Goal: Task Accomplishment & Management: Use online tool/utility

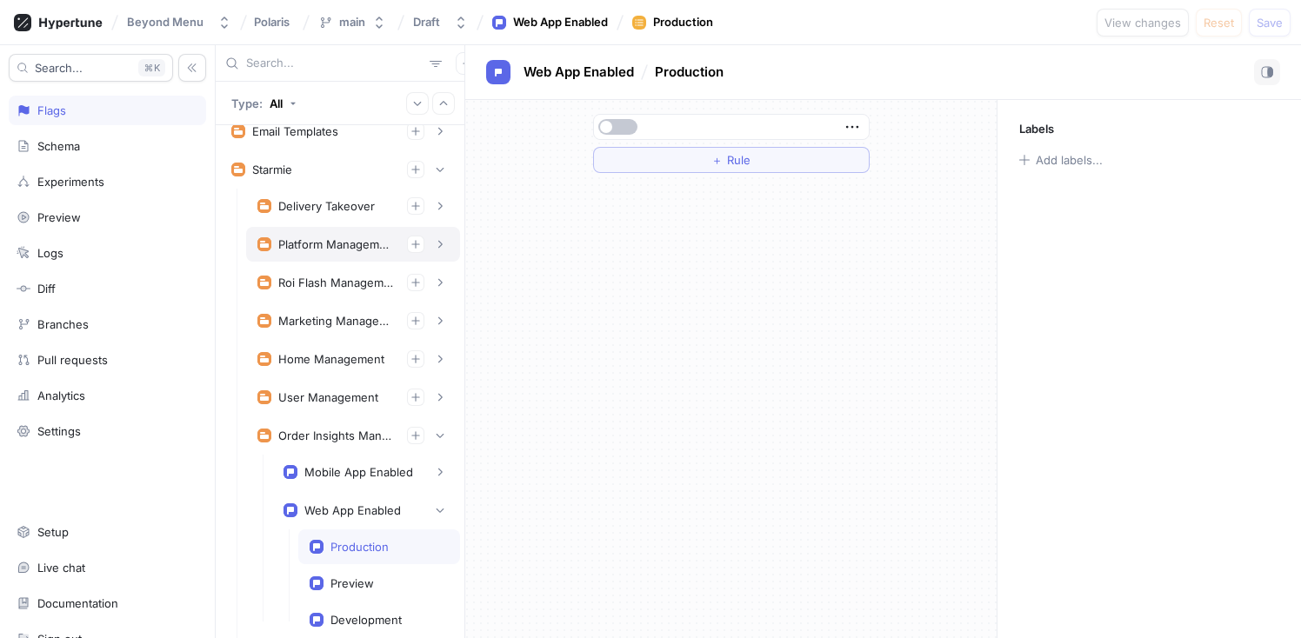
scroll to position [157, 0]
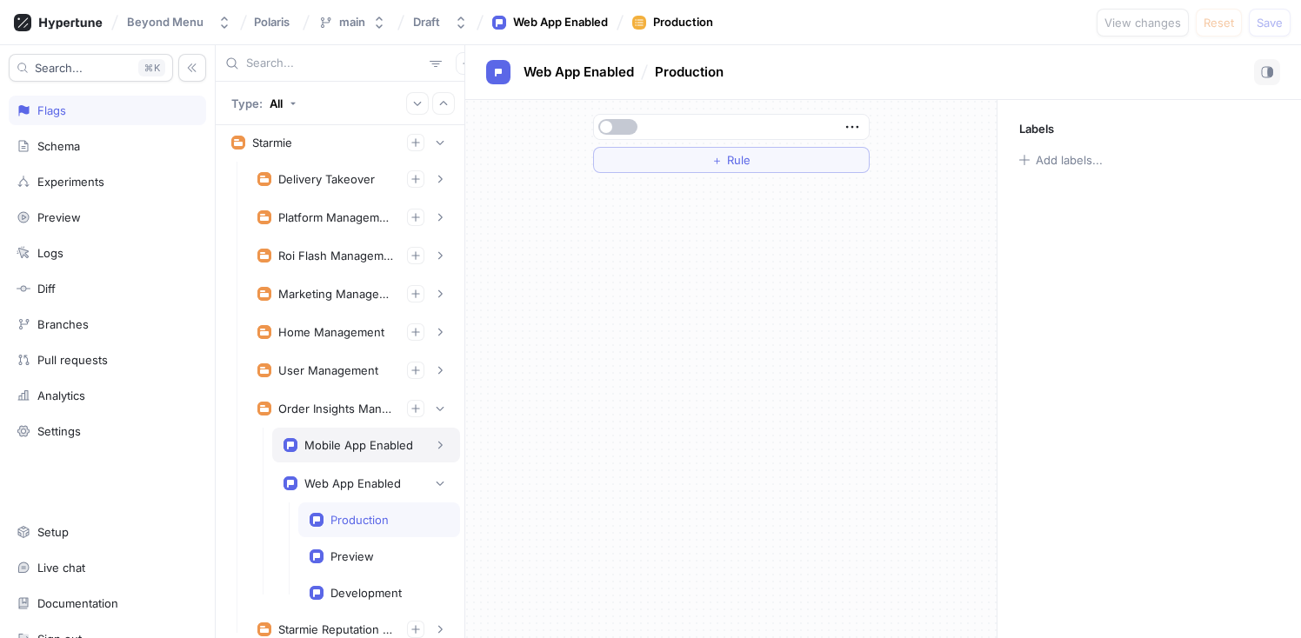
click at [332, 441] on div "Mobile App Enabled" at bounding box center [358, 445] width 109 height 14
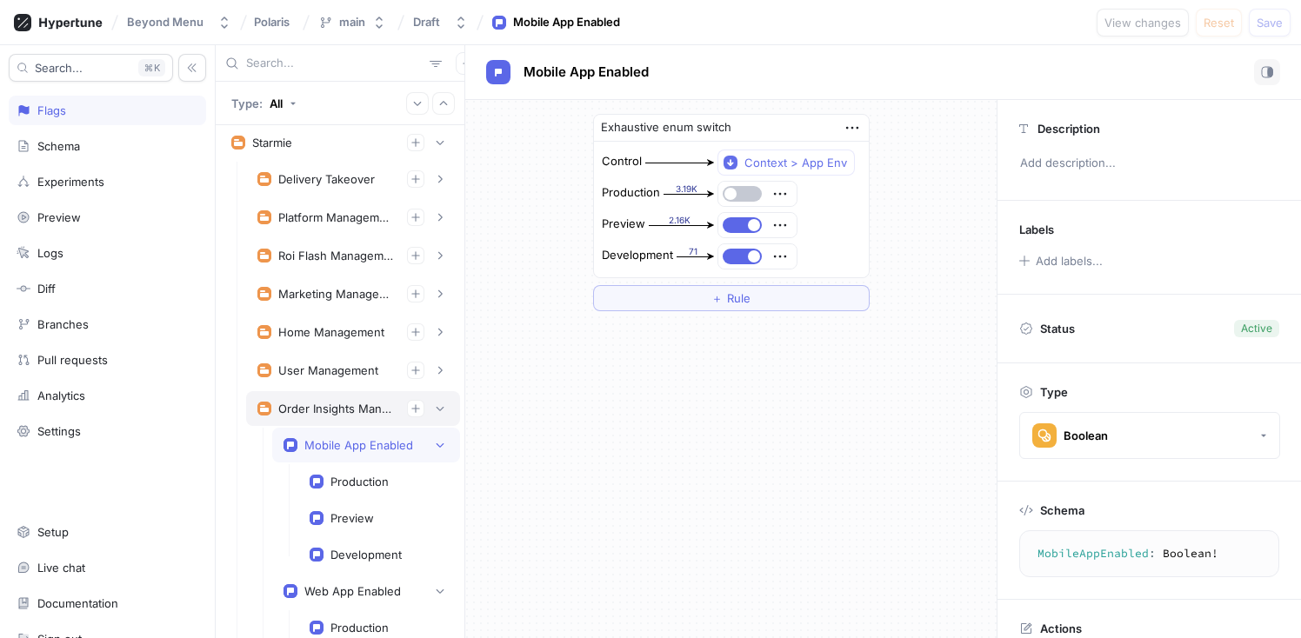
click at [328, 410] on div "Order Insights Management" at bounding box center [335, 409] width 115 height 14
type textarea "orderInsightsManagement: OrderInsightsManagement!"
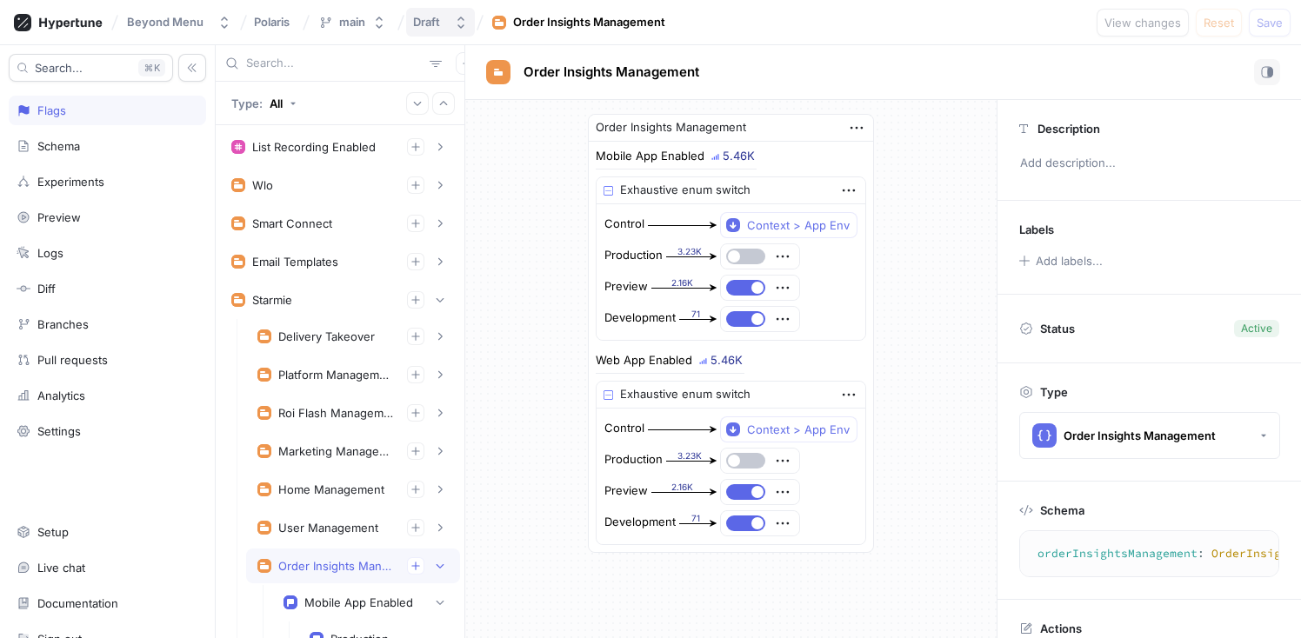
click at [428, 29] on div "Draft" at bounding box center [426, 22] width 27 height 15
click at [952, 13] on div "Beyond Menu Polaris main Draft Order Insights Management View changes Reset Save" at bounding box center [650, 22] width 1301 height 45
drag, startPoint x: 593, startPoint y: 157, endPoint x: 695, endPoint y: 156, distance: 101.7
click at [695, 156] on div "Mobile App Enabled" at bounding box center [650, 155] width 109 height 11
copy div "Mobile App Enabled"
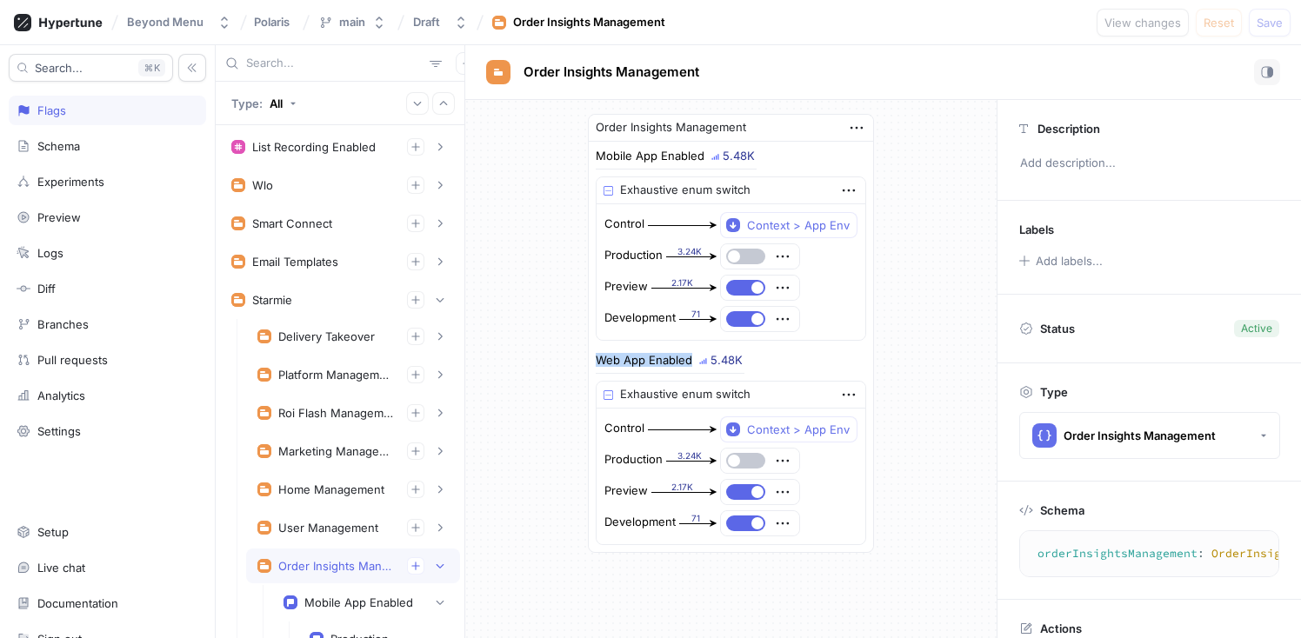
drag, startPoint x: 593, startPoint y: 357, endPoint x: 683, endPoint y: 356, distance: 90.4
click at [683, 356] on div "Web App Enabled" at bounding box center [644, 360] width 96 height 11
copy div "Web App Enabled"
click at [931, 323] on div "Order Insights Management Mobile App Enabled 5.51K Exhaustive enum switch Contr…" at bounding box center [730, 333] width 531 height 467
click at [781, 256] on icon "button" at bounding box center [782, 256] width 19 height 19
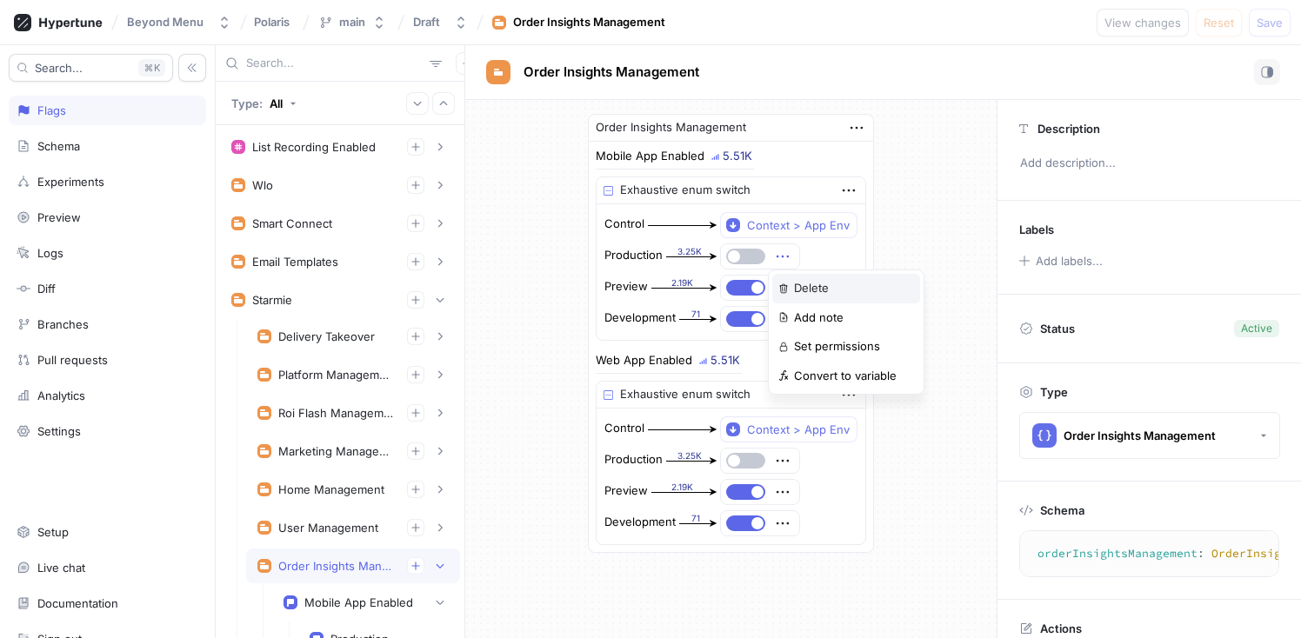
click at [802, 290] on p "Delete" at bounding box center [811, 288] width 35 height 17
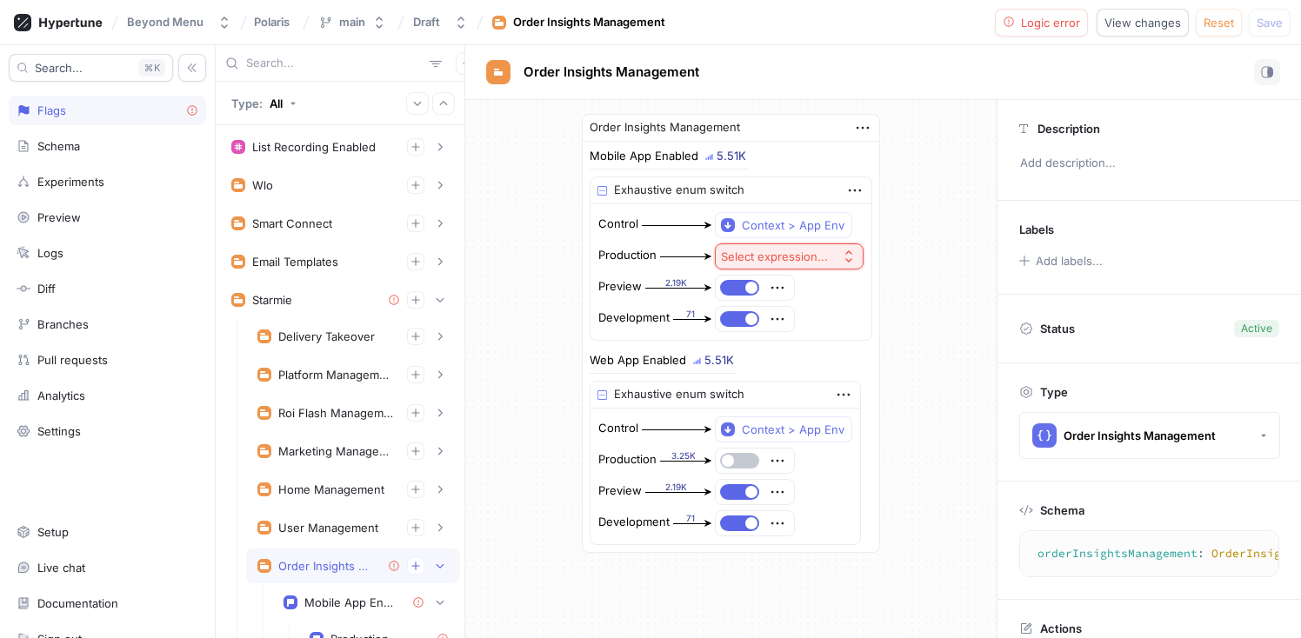
click at [771, 254] on div "Select expression..." at bounding box center [774, 257] width 107 height 15
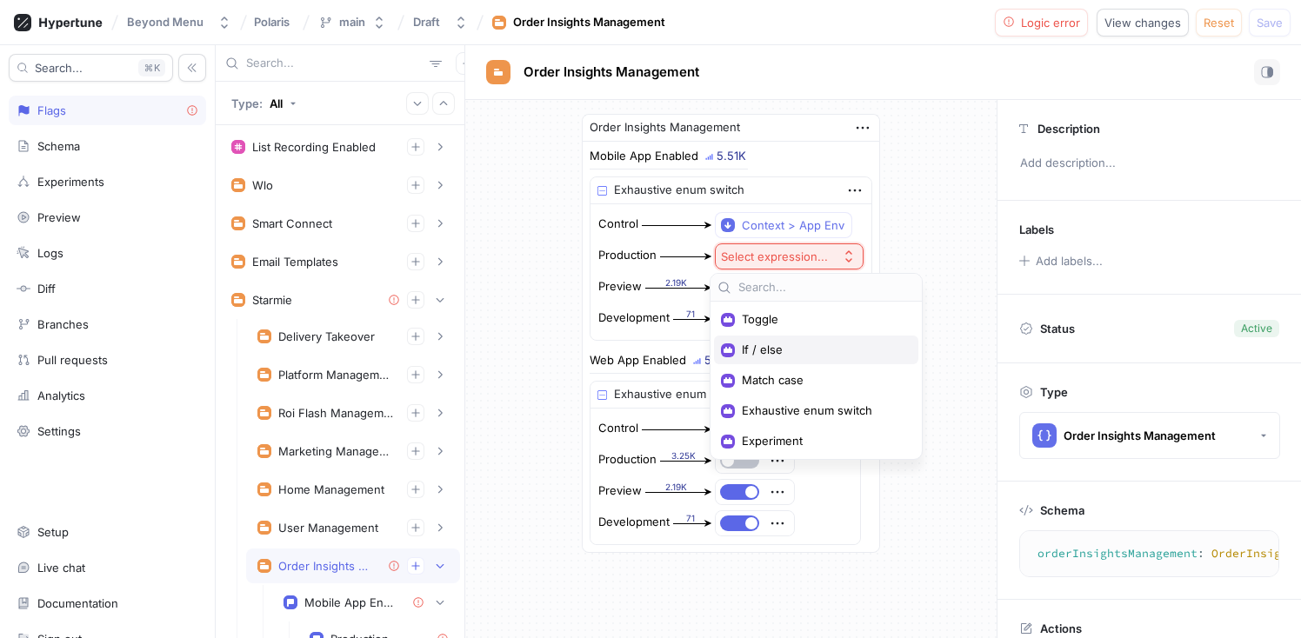
click at [788, 343] on span "If / else" at bounding box center [822, 350] width 161 height 15
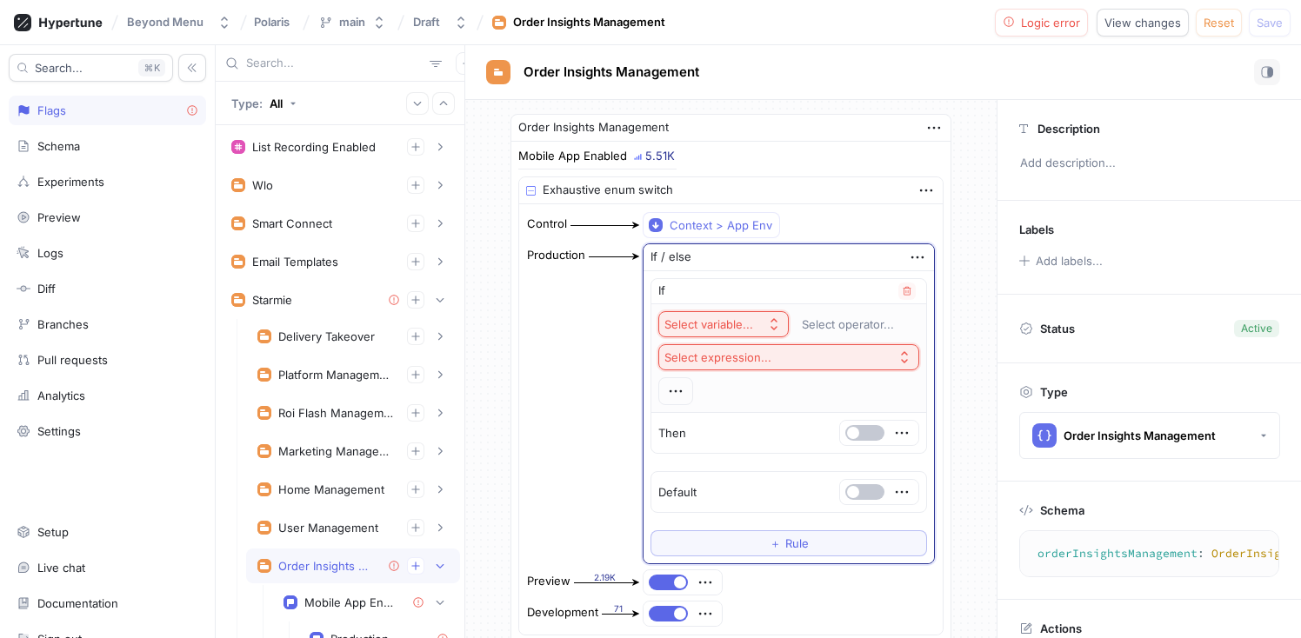
click at [756, 322] on button "Select variable..." at bounding box center [723, 324] width 130 height 26
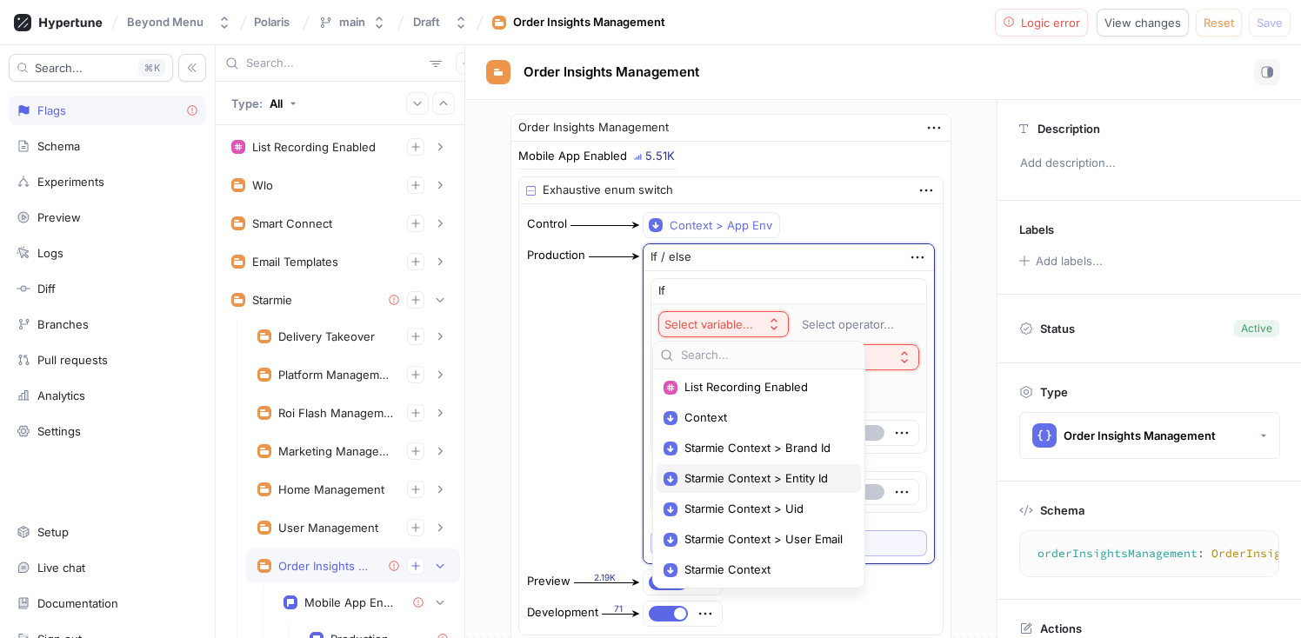
click at [775, 479] on span "Starmie Context > Entity Id" at bounding box center [764, 478] width 161 height 15
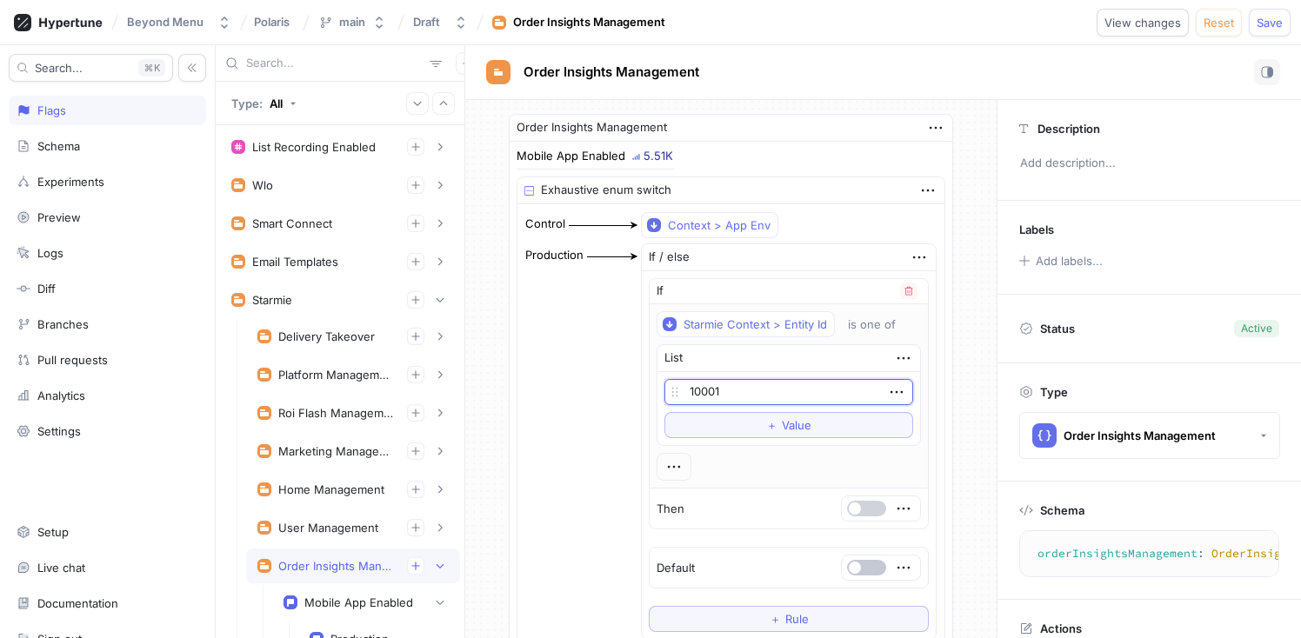
type input "10001"
click at [863, 511] on button "button" at bounding box center [866, 509] width 39 height 16
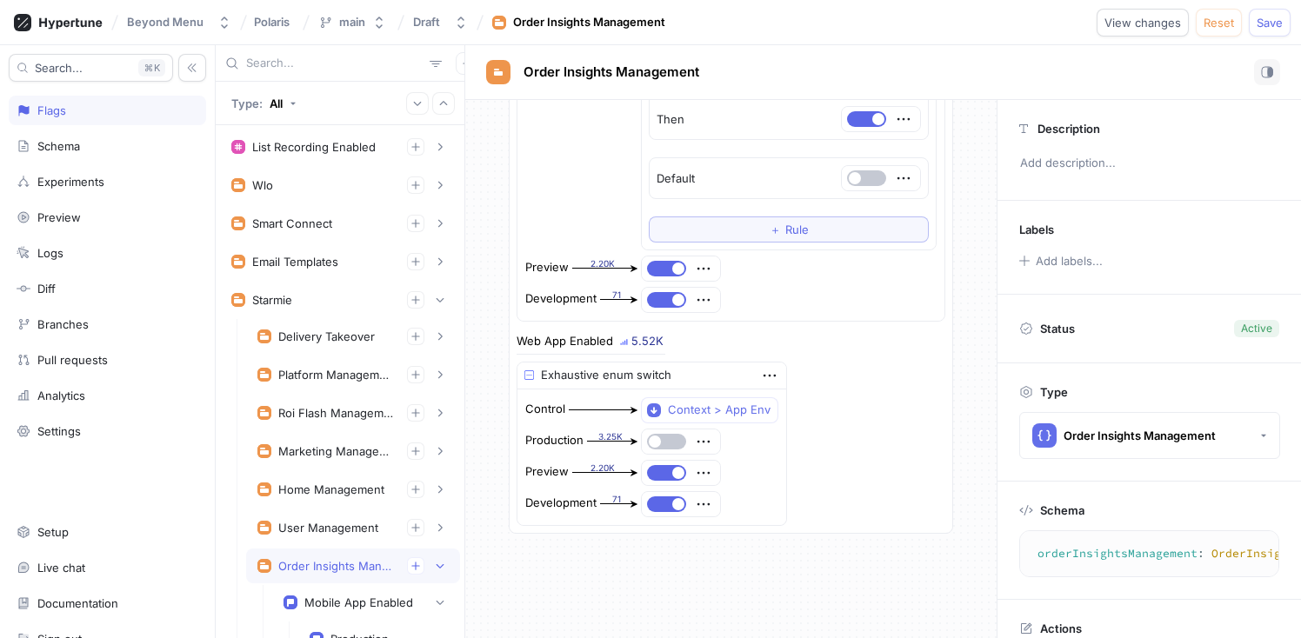
scroll to position [489, 0]
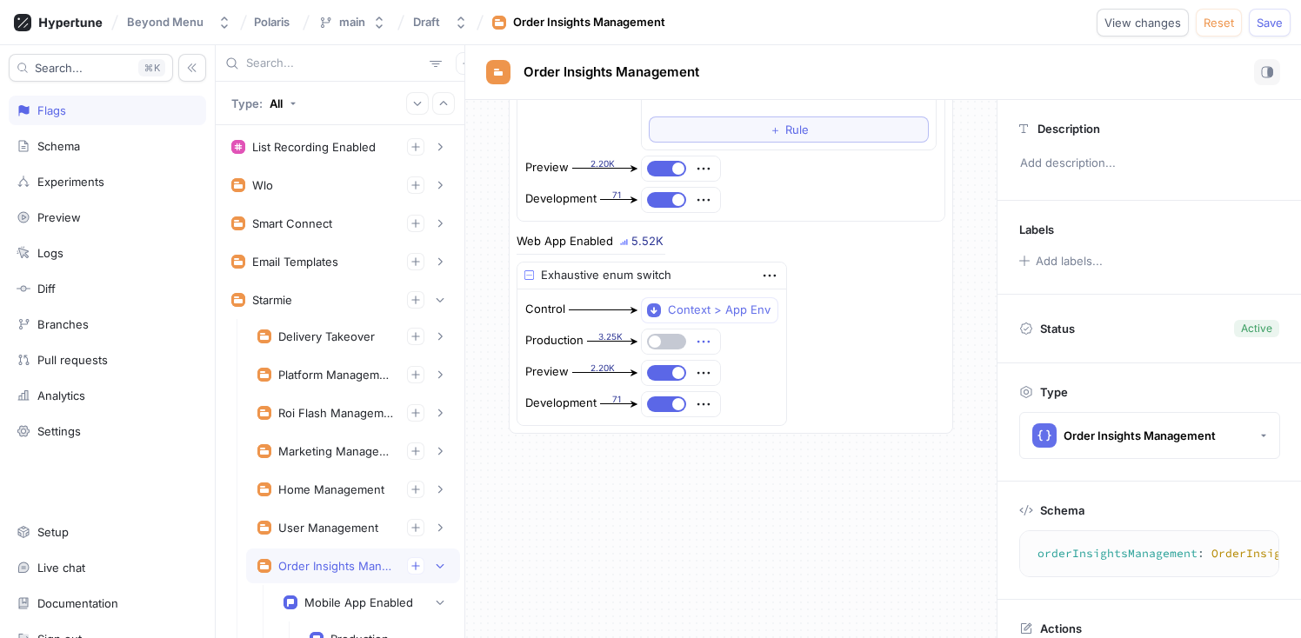
click at [697, 343] on icon "button" at bounding box center [703, 341] width 19 height 19
click at [729, 369] on p "Delete" at bounding box center [732, 372] width 35 height 17
click at [715, 343] on div "Select expression..." at bounding box center [700, 341] width 107 height 15
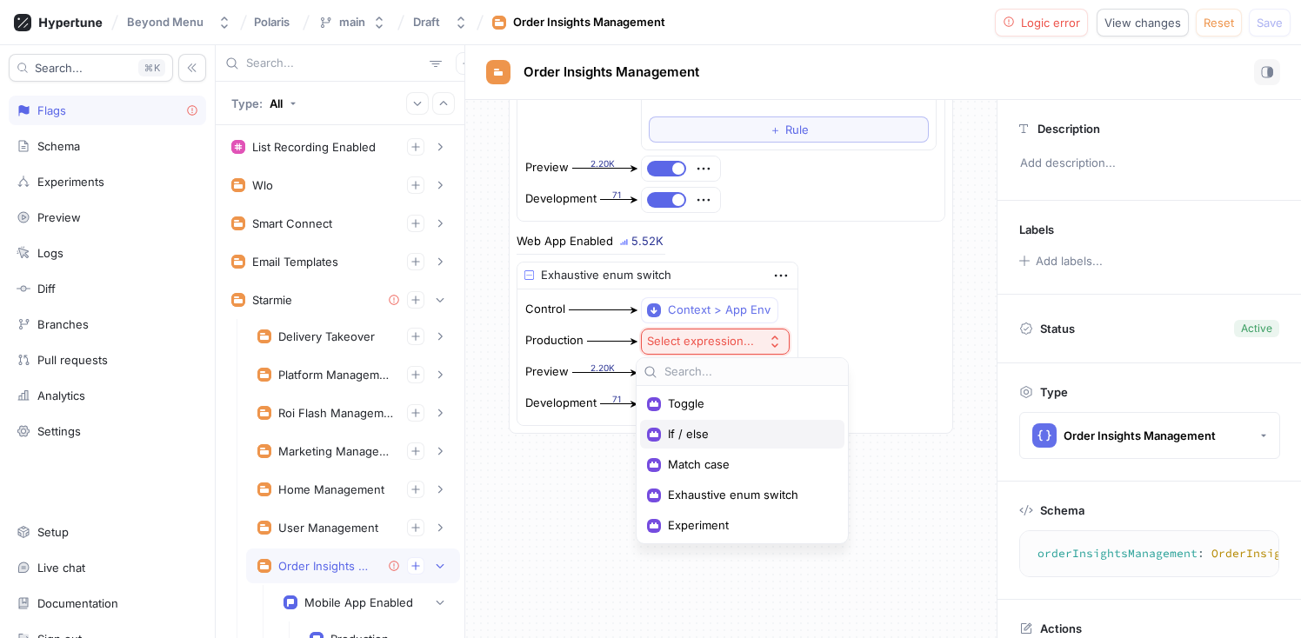
click at [729, 429] on span "If / else" at bounding box center [748, 434] width 161 height 15
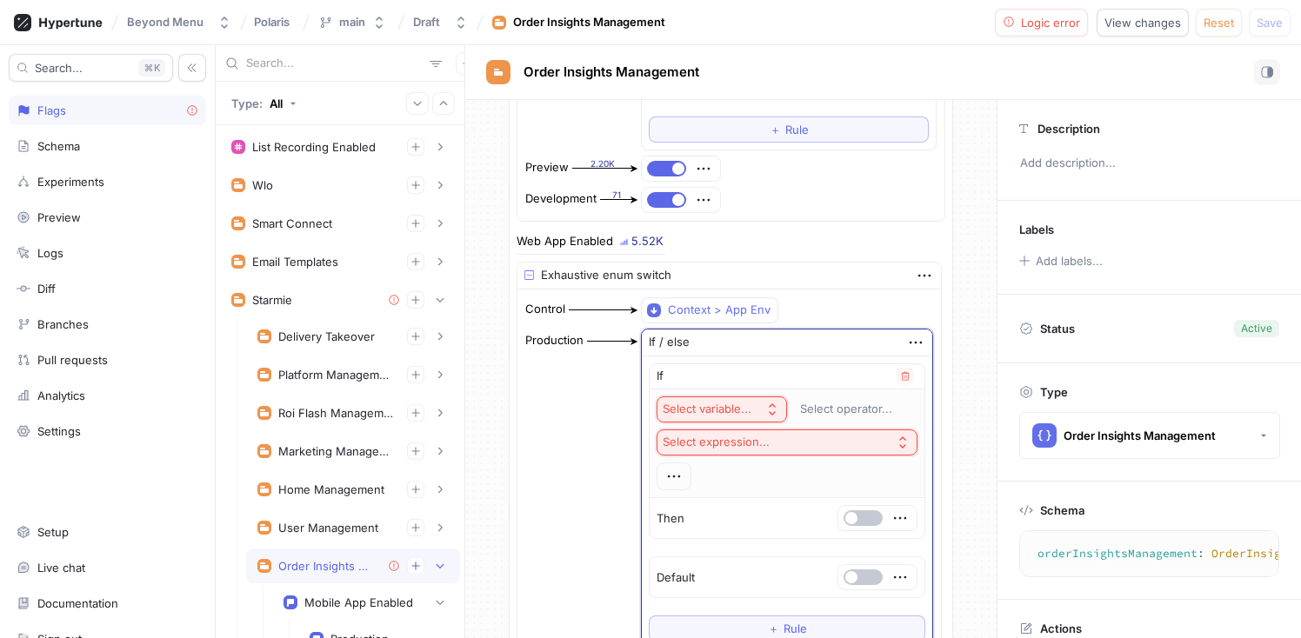
click at [738, 404] on div "Select variable..." at bounding box center [706, 409] width 89 height 15
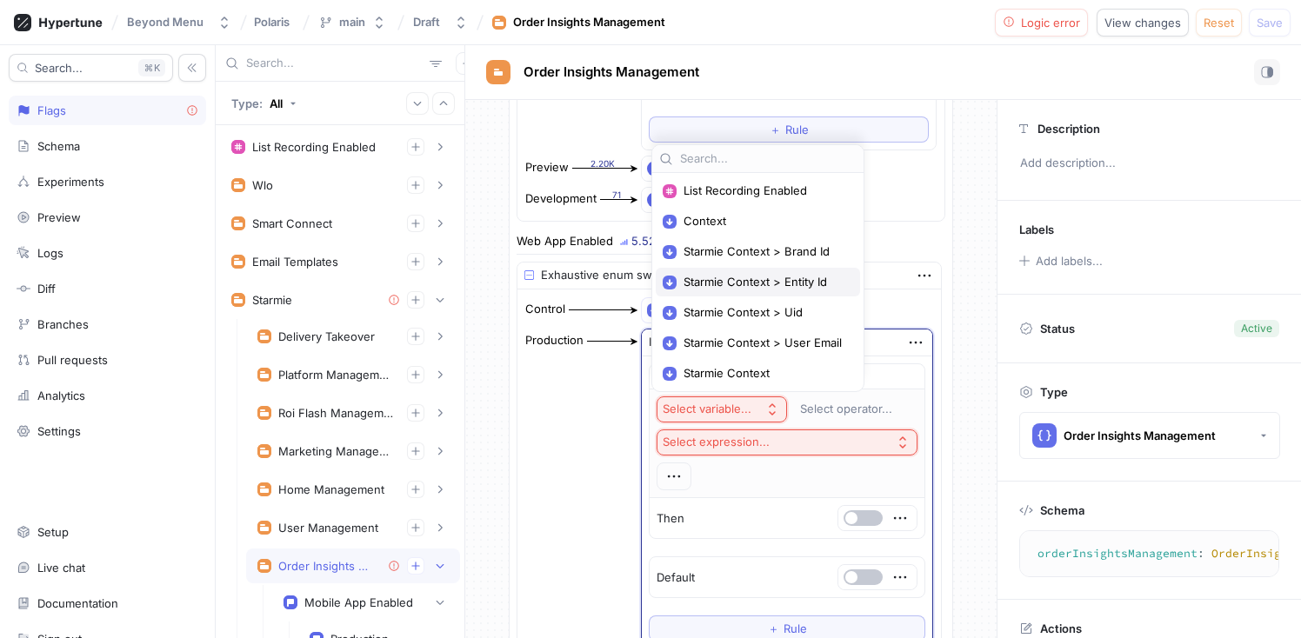
click at [751, 283] on span "Starmie Context > Entity Id" at bounding box center [763, 282] width 161 height 15
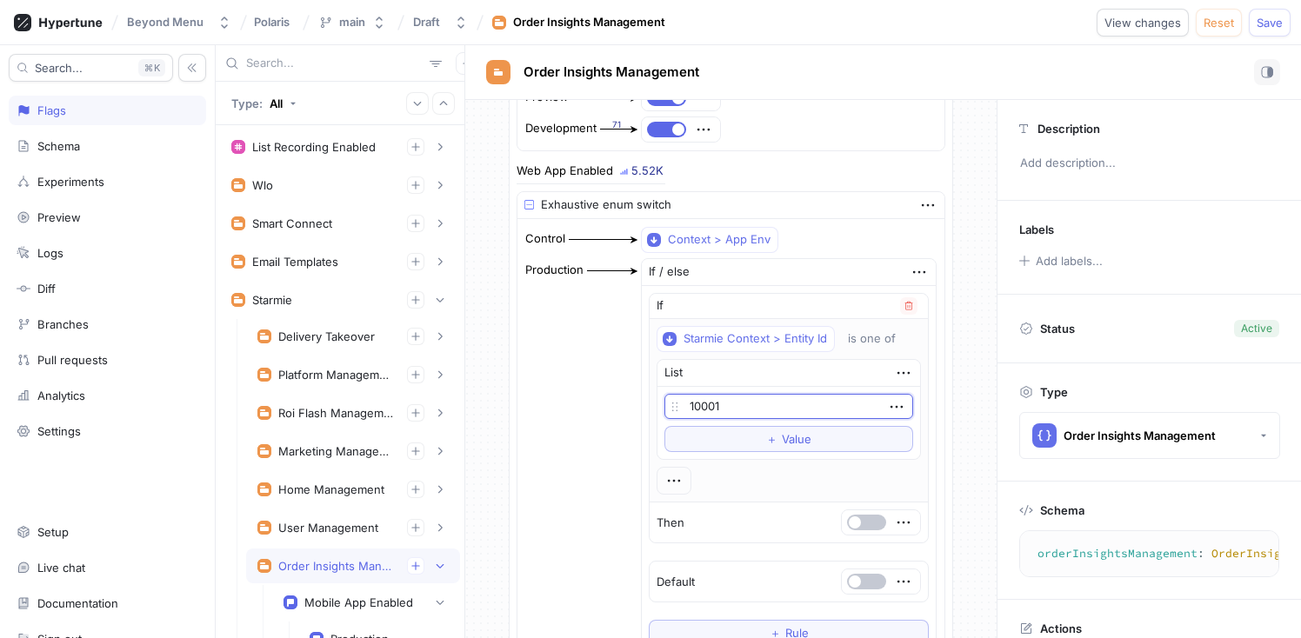
scroll to position [589, 0]
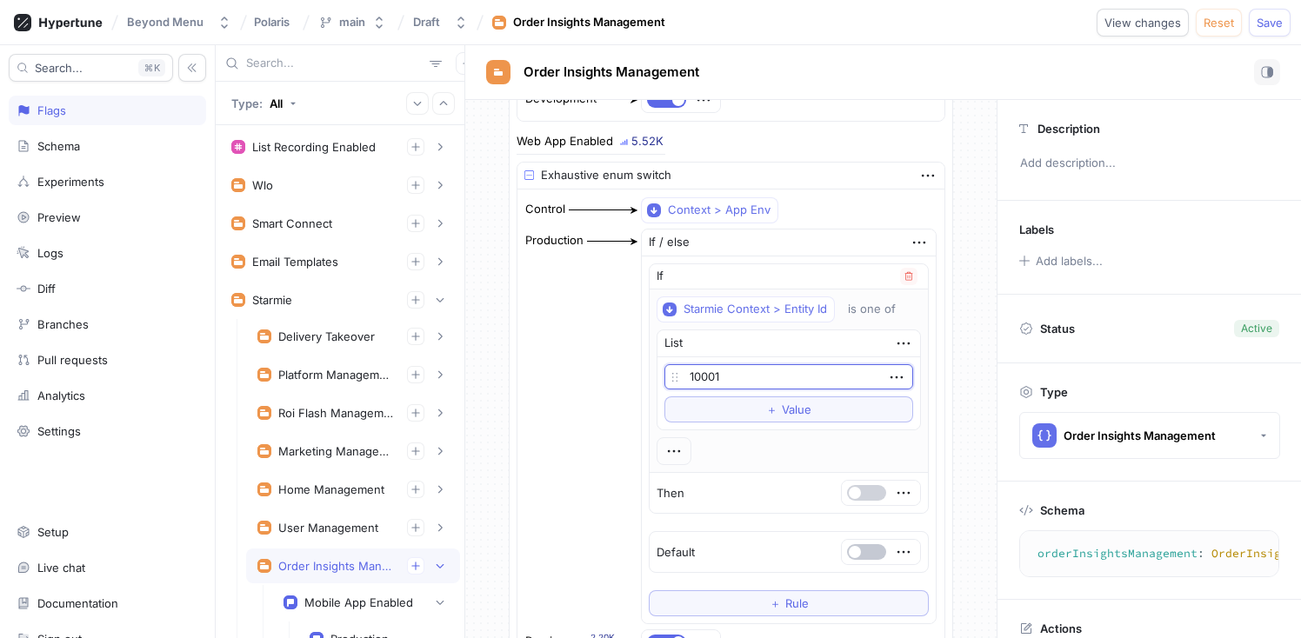
type input "10001"
click at [859, 492] on button "button" at bounding box center [866, 493] width 39 height 16
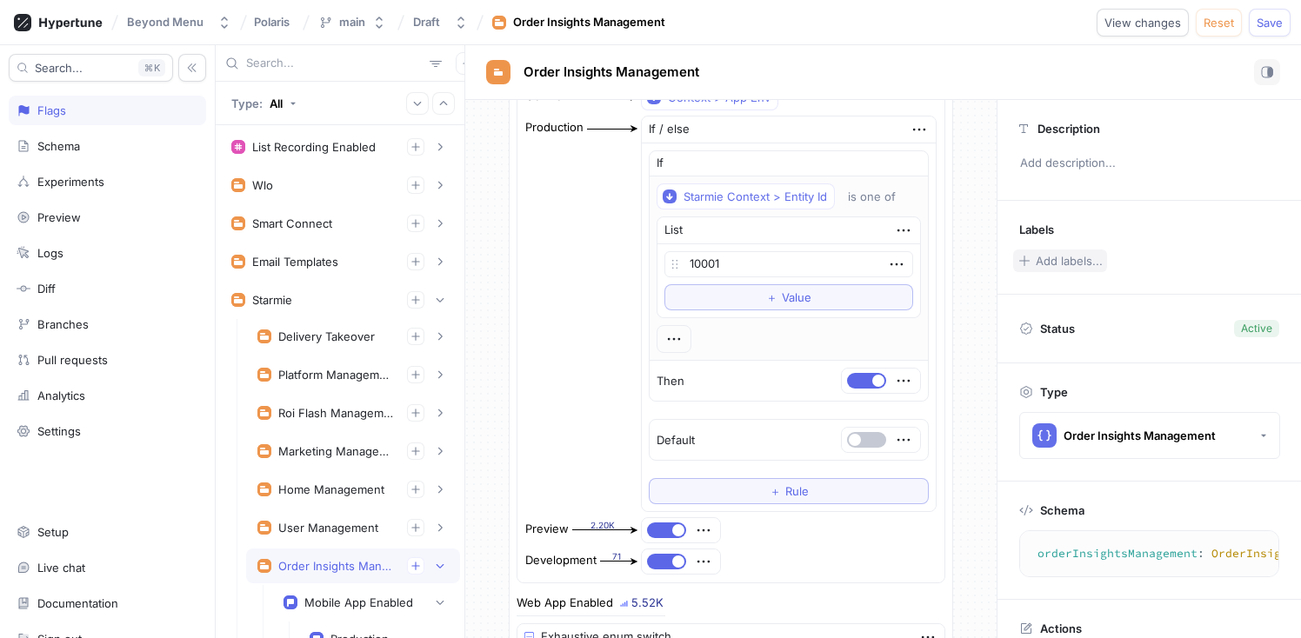
scroll to position [124, 0]
click at [1161, 21] on span "View changes" at bounding box center [1142, 22] width 77 height 10
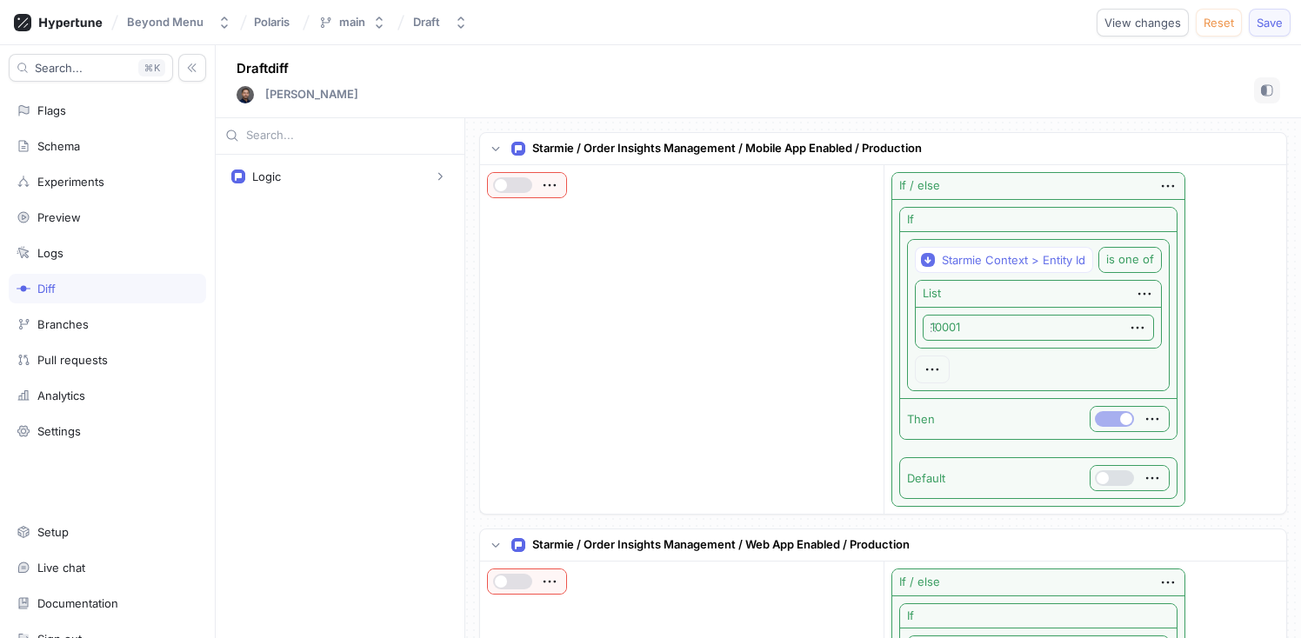
click at [1271, 29] on button "Save" at bounding box center [1269, 23] width 42 height 28
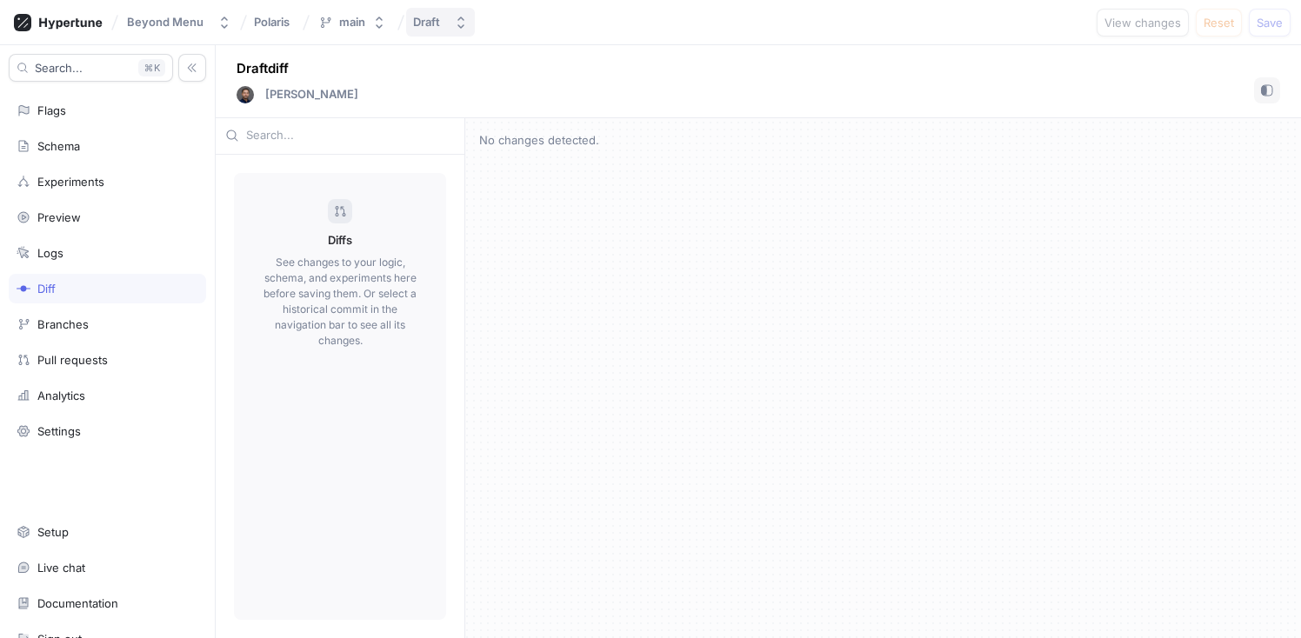
click at [437, 27] on div "Draft" at bounding box center [426, 22] width 27 height 15
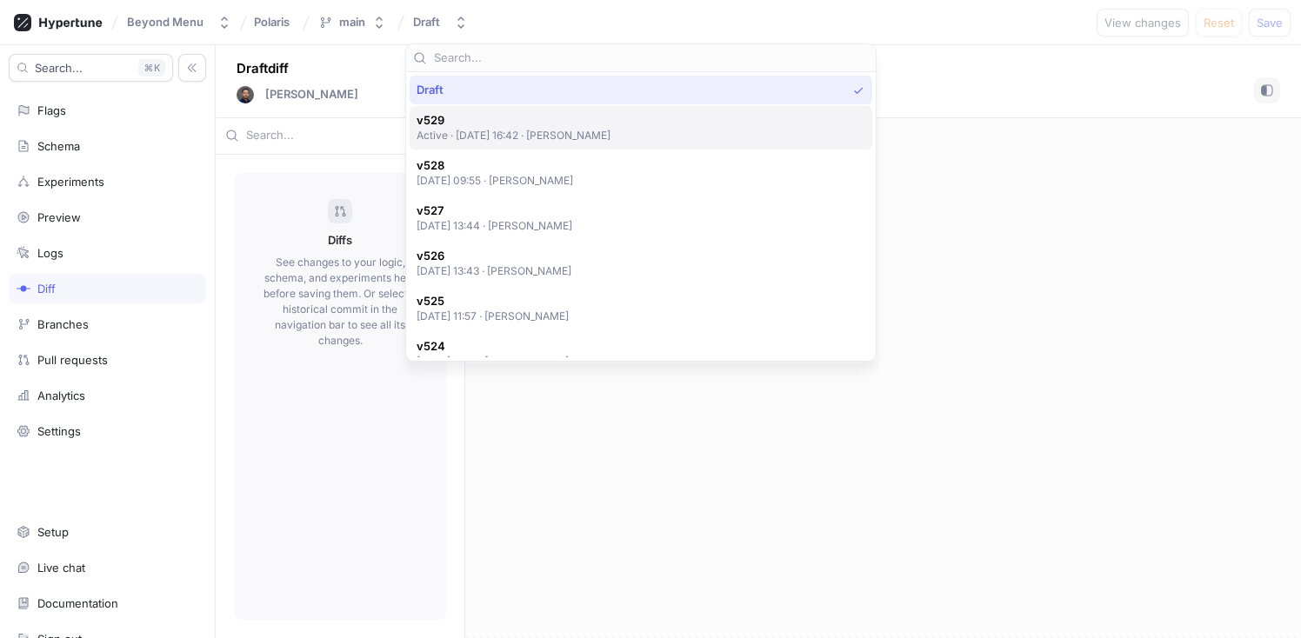
click at [571, 135] on p "Active ‧ 2025-10-08 at 16:42 ‧ Piotr Bulaga" at bounding box center [513, 135] width 195 height 15
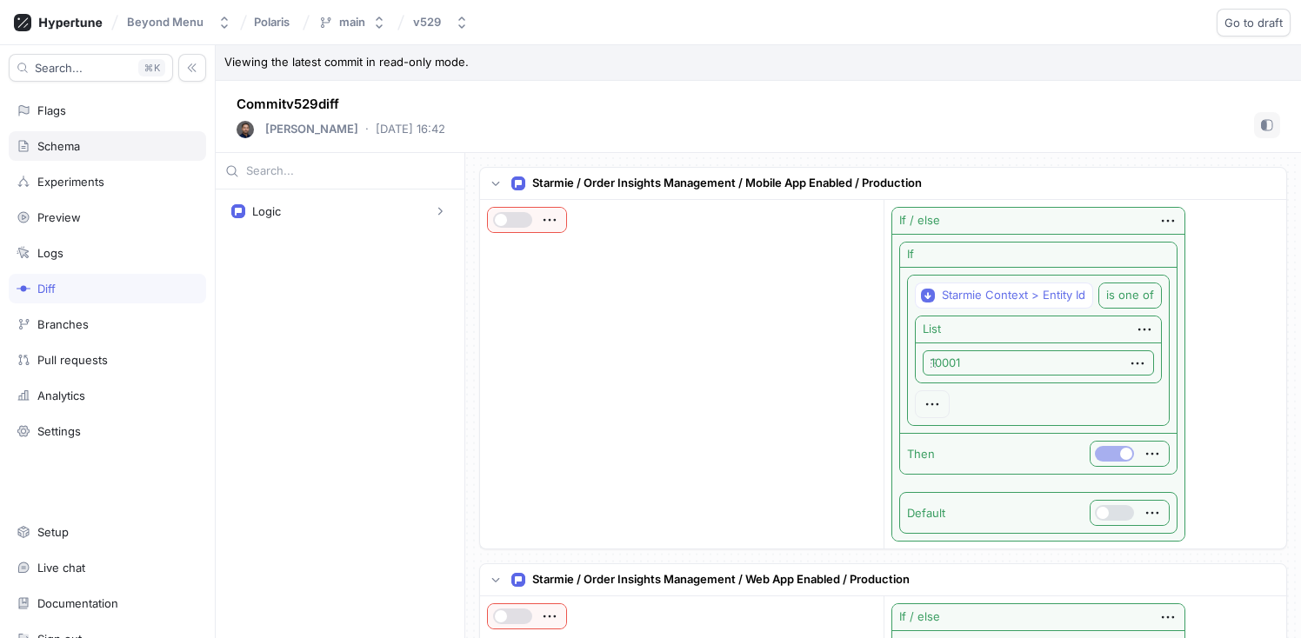
click at [50, 156] on div "Schema" at bounding box center [107, 146] width 197 height 30
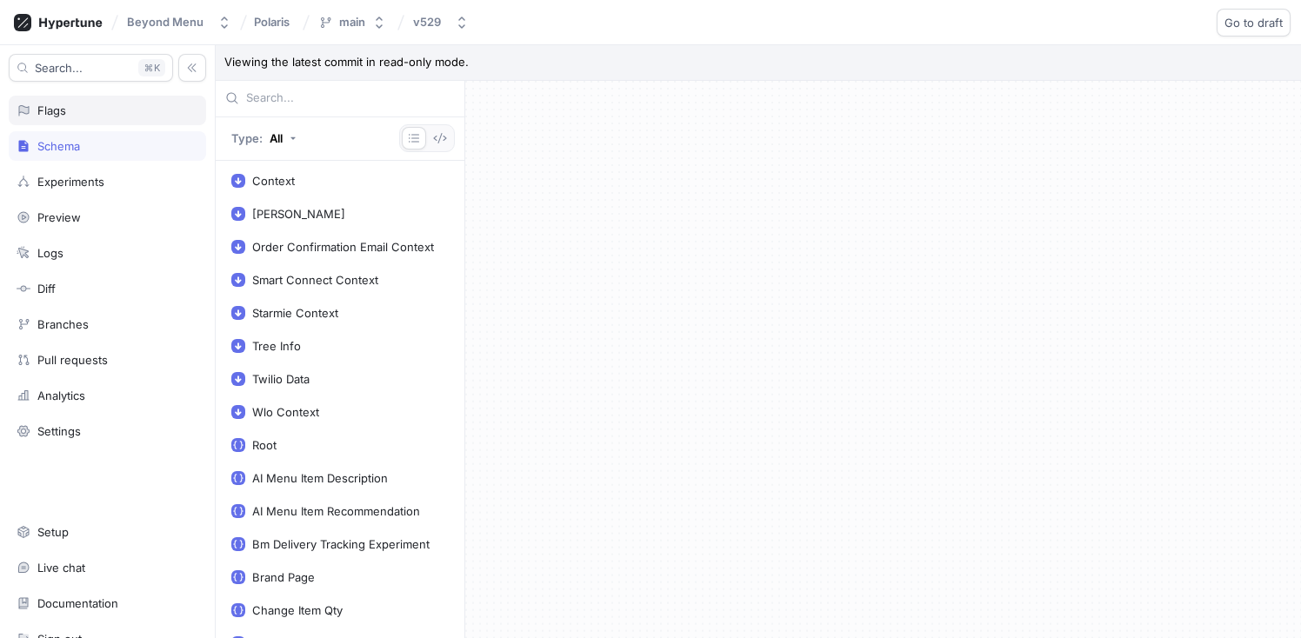
click at [53, 120] on div "Flags" at bounding box center [107, 111] width 197 height 30
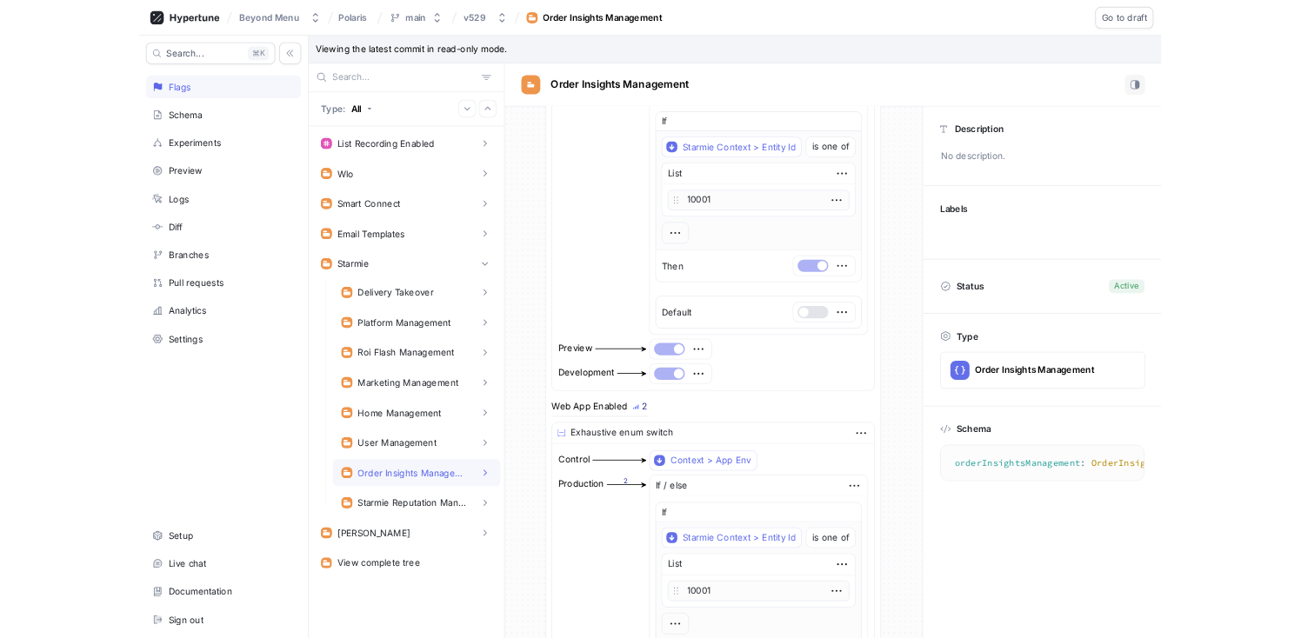
scroll to position [502, 0]
